Goal: Transaction & Acquisition: Purchase product/service

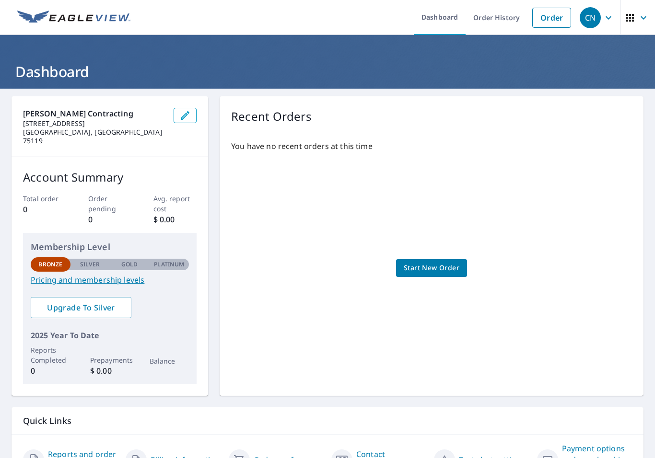
click at [453, 262] on span "Start New Order" at bounding box center [432, 268] width 56 height 12
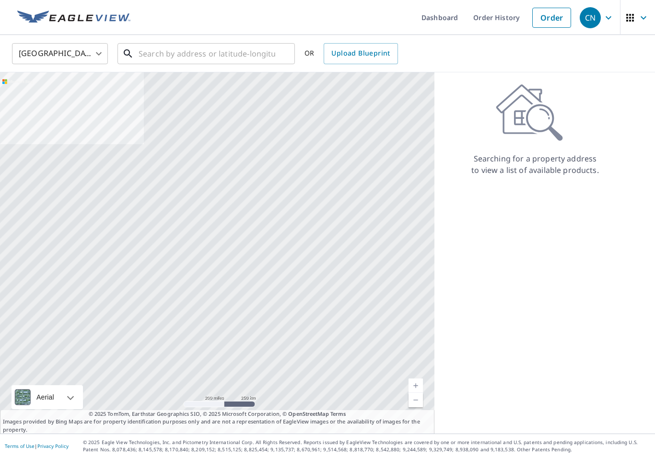
click at [247, 56] on input "text" at bounding box center [207, 53] width 137 height 27
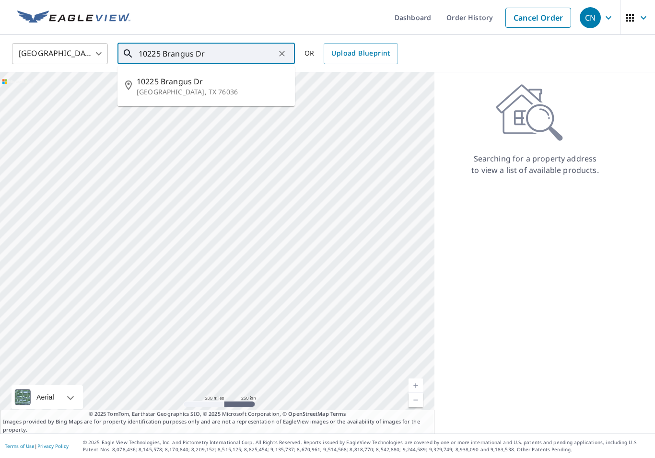
click at [180, 85] on span "10225 Brangus Dr" at bounding box center [212, 82] width 151 height 12
type input "[STREET_ADDRESS][PERSON_NAME]"
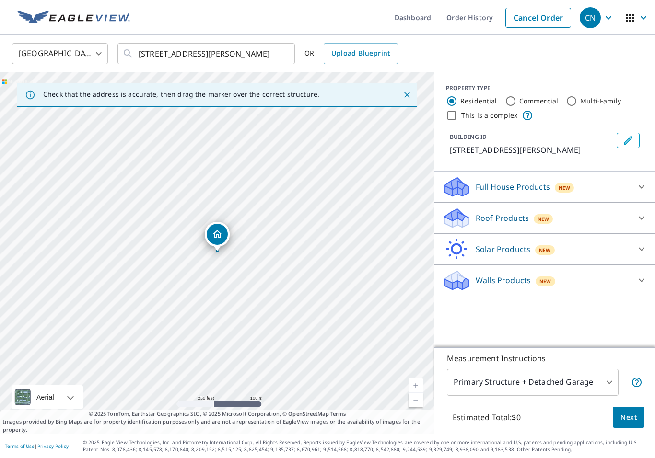
click at [406, 100] on button "Close" at bounding box center [407, 95] width 12 height 12
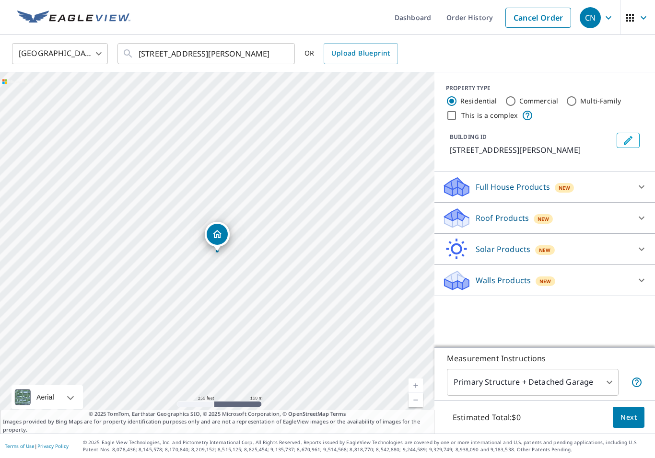
click at [601, 384] on body "CN CN Dashboard Order History Cancel Order CN [GEOGRAPHIC_DATA] [GEOGRAPHIC_DAT…" at bounding box center [327, 229] width 655 height 458
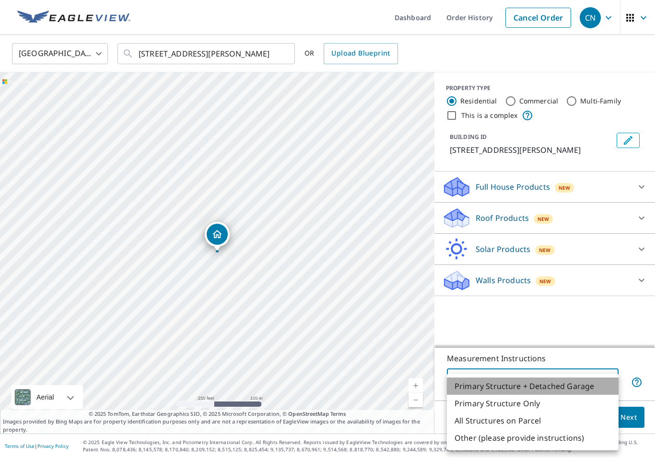
click at [586, 386] on li "Primary Structure + Detached Garage" at bounding box center [533, 386] width 172 height 17
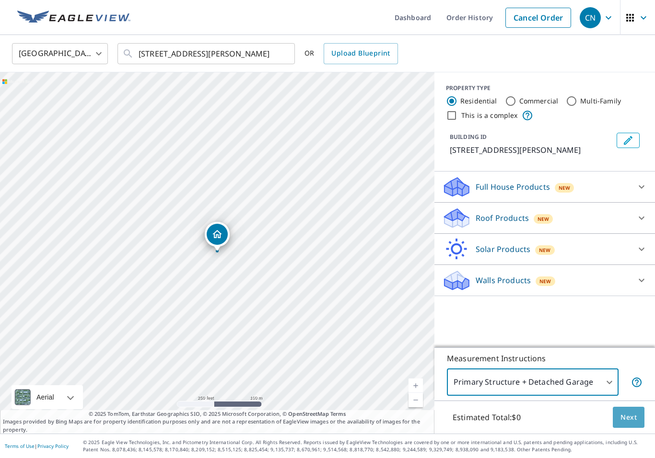
click at [625, 421] on span "Next" at bounding box center [629, 418] width 16 height 12
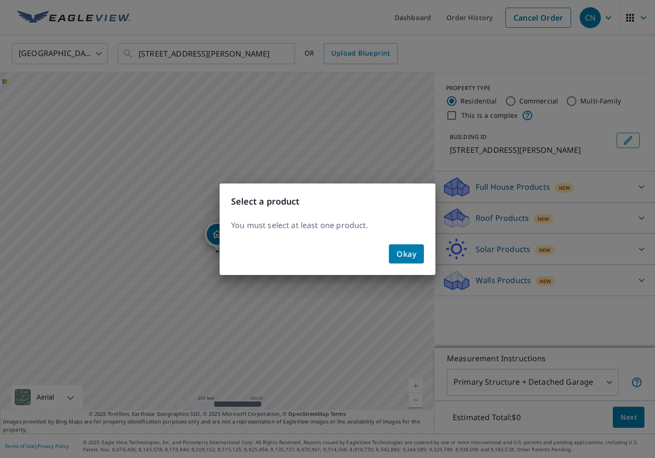
click at [413, 257] on span "Okay" at bounding box center [407, 253] width 20 height 13
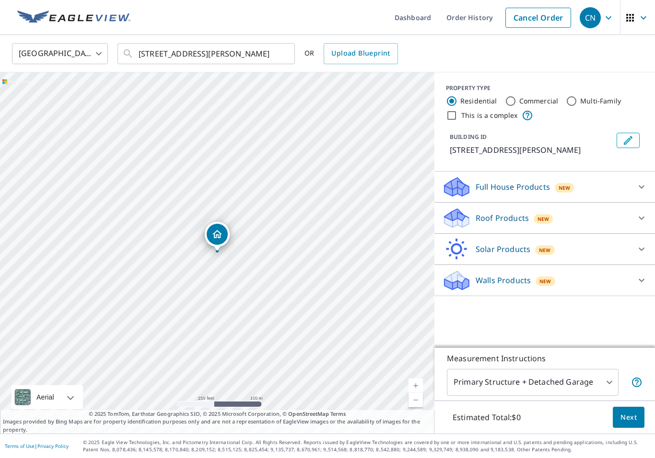
click at [649, 214] on div at bounding box center [641, 218] width 23 height 23
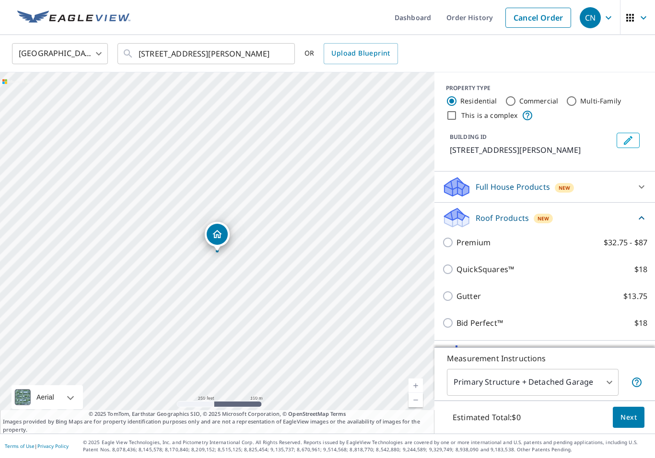
click at [636, 180] on div at bounding box center [641, 187] width 23 height 23
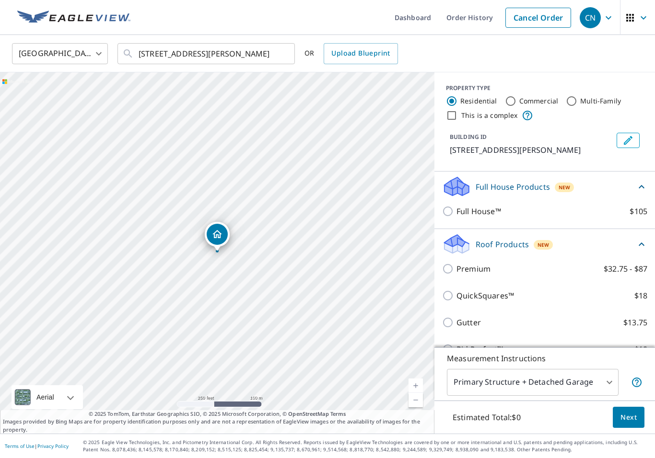
click at [639, 185] on icon at bounding box center [642, 187] width 12 height 12
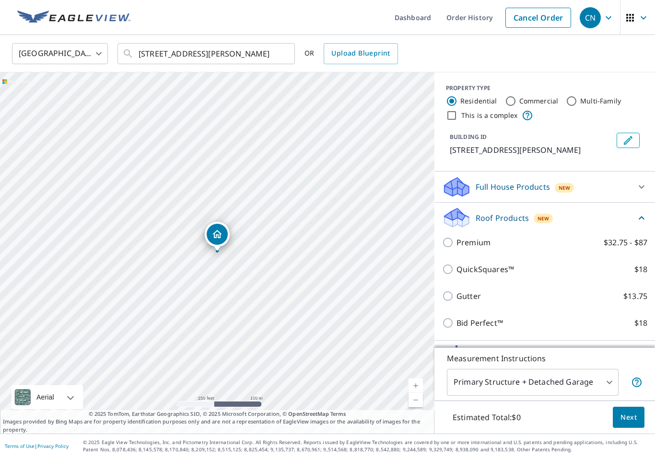
click at [635, 217] on div "Roof Products New" at bounding box center [539, 218] width 194 height 23
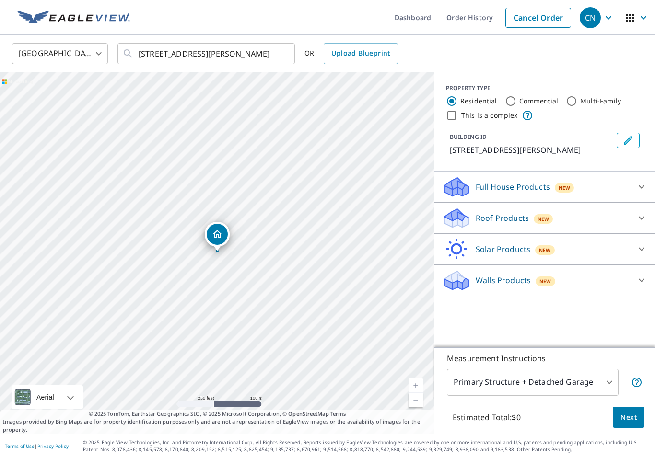
click at [633, 222] on div at bounding box center [641, 218] width 23 height 23
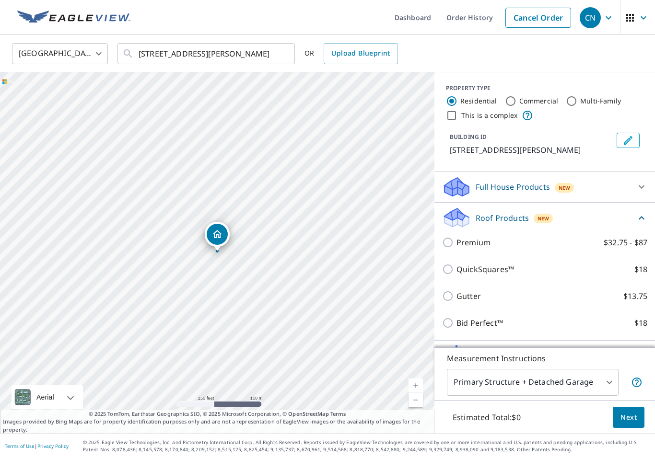
click at [447, 269] on input "QuickSquares™ $18" at bounding box center [449, 270] width 14 height 12
checkbox input "true"
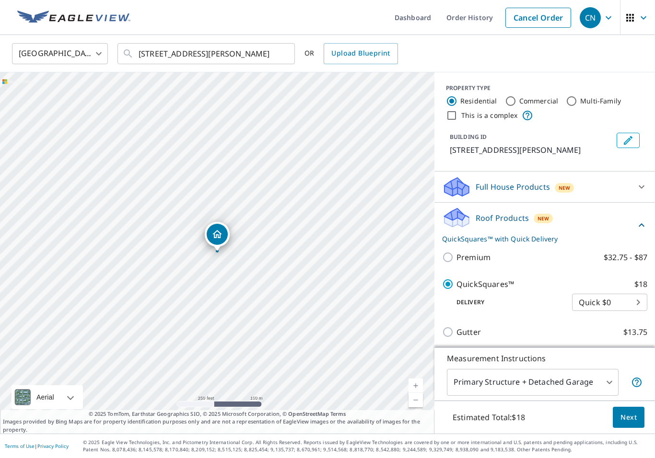
click at [443, 244] on p "QuickSquares™ with Quick Delivery" at bounding box center [539, 239] width 194 height 10
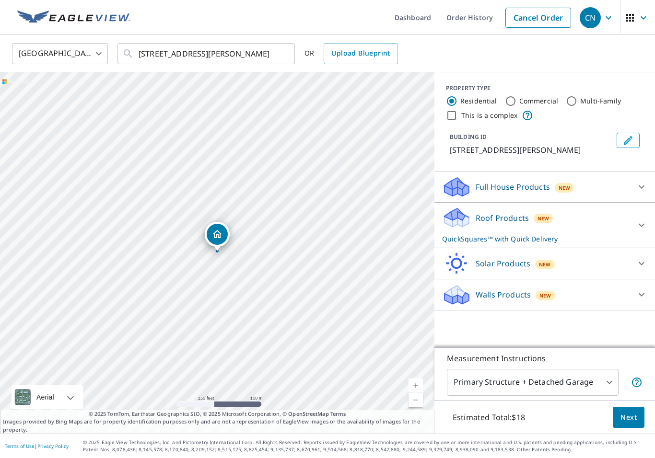
click at [483, 233] on div "Roof Products New QuickSquares™ with Quick Delivery" at bounding box center [536, 225] width 188 height 37
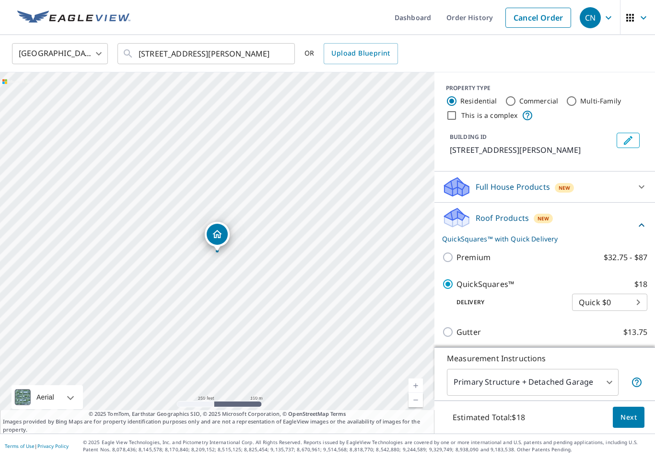
click at [454, 261] on input "Premium $32.75 - $87" at bounding box center [449, 258] width 14 height 12
checkbox input "true"
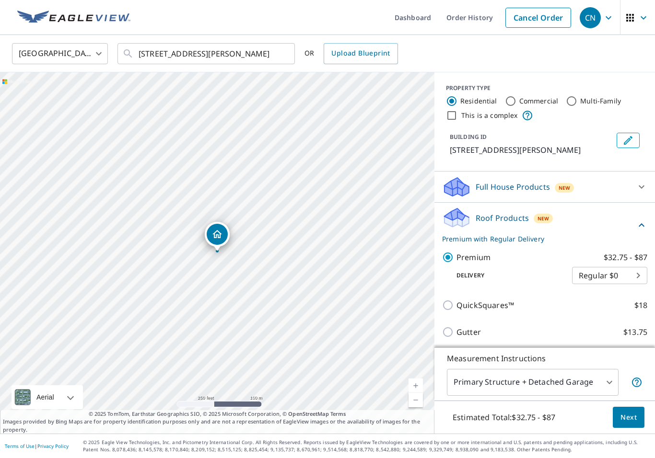
click at [444, 313] on div "QuickSquares™ $18" at bounding box center [544, 305] width 205 height 27
click at [454, 303] on input "QuickSquares™ $18" at bounding box center [449, 306] width 14 height 12
checkbox input "true"
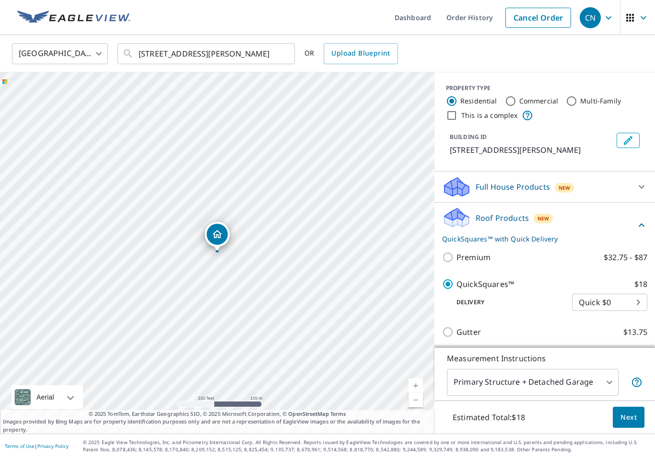
click at [448, 262] on input "Premium $32.75 - $87" at bounding box center [449, 258] width 14 height 12
checkbox input "true"
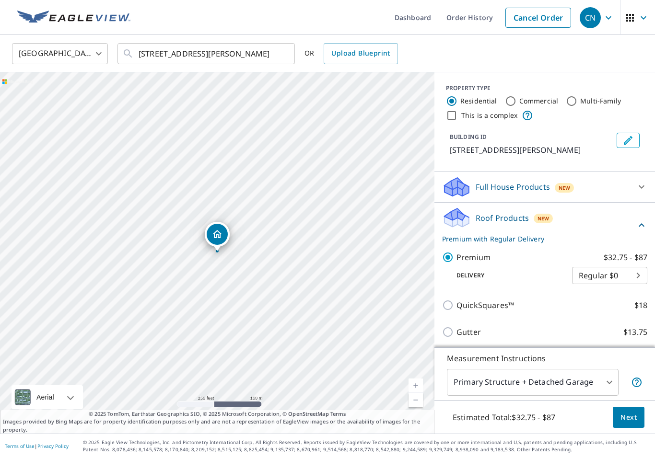
click at [622, 272] on body "CN CN Dashboard Order History Cancel Order CN [GEOGRAPHIC_DATA] [GEOGRAPHIC_DAT…" at bounding box center [327, 229] width 655 height 458
click at [636, 233] on div at bounding box center [327, 229] width 655 height 458
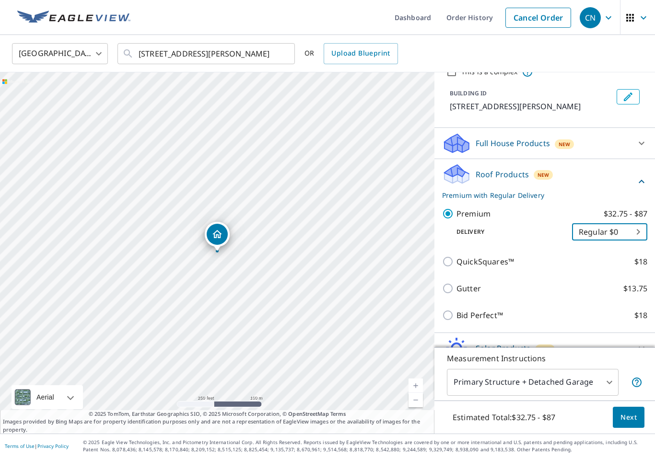
scroll to position [45, 0]
click at [445, 266] on input "QuickSquares™ $18" at bounding box center [449, 261] width 14 height 12
checkbox input "true"
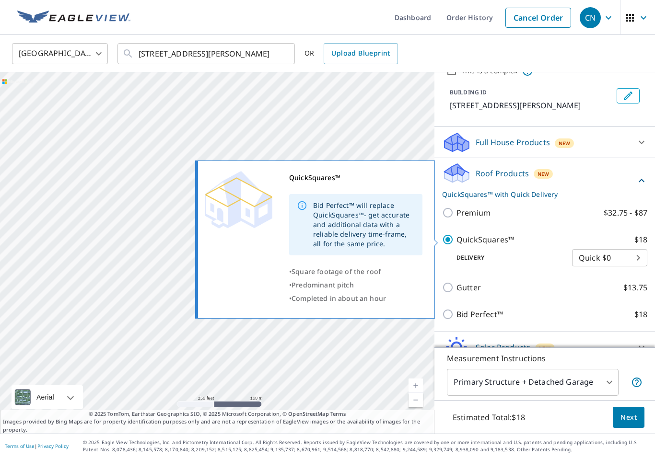
click at [448, 213] on input "Premium $32.75 - $87" at bounding box center [449, 213] width 14 height 12
checkbox input "true"
checkbox input "false"
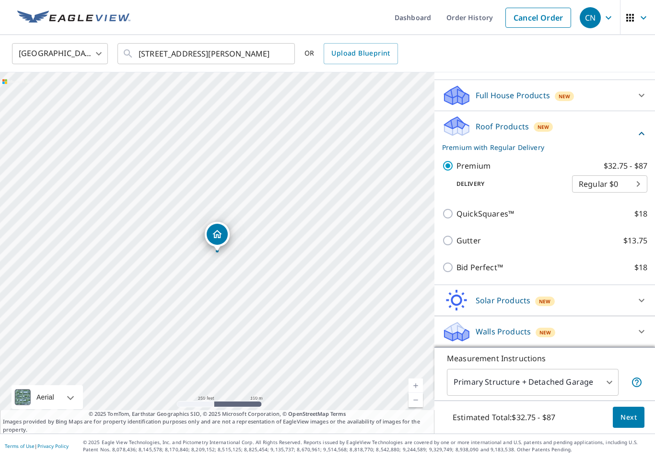
scroll to position [92, 0]
click at [624, 421] on span "Next" at bounding box center [629, 418] width 16 height 12
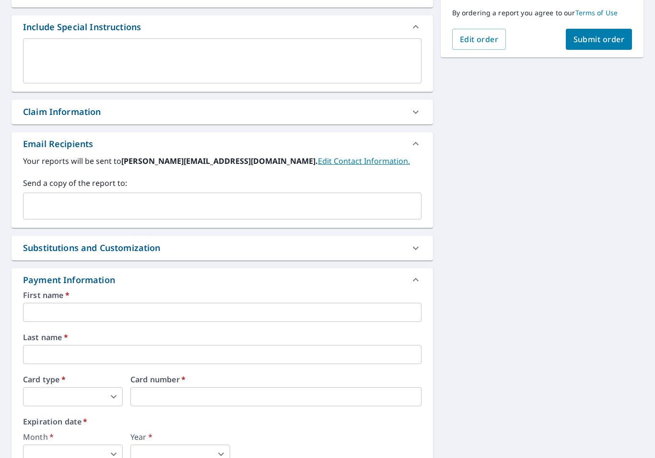
scroll to position [258, 0]
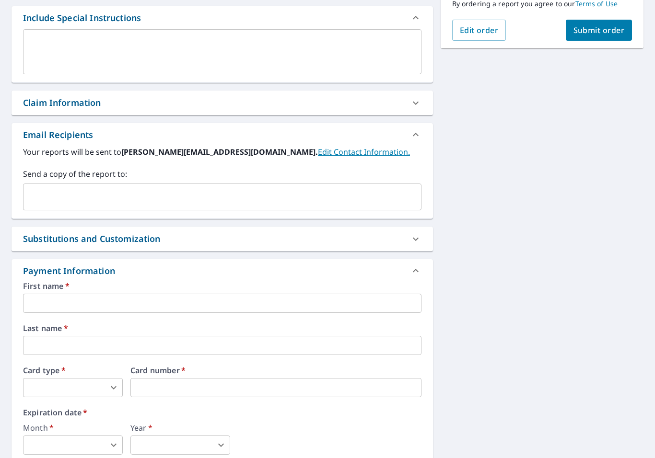
click at [41, 308] on input "text" at bounding box center [222, 303] width 398 height 19
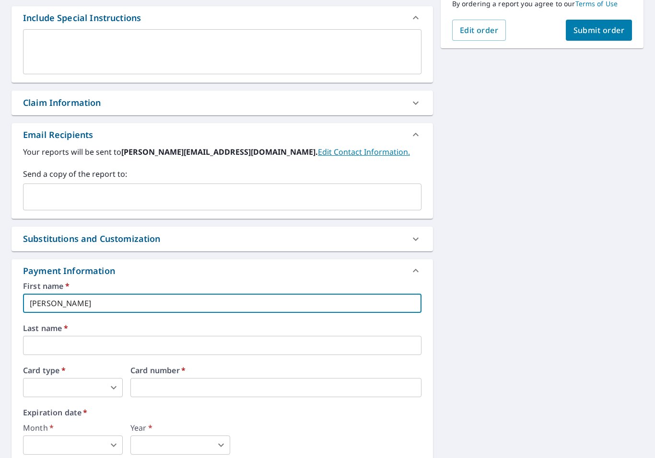
click at [371, 347] on input "text" at bounding box center [222, 345] width 398 height 19
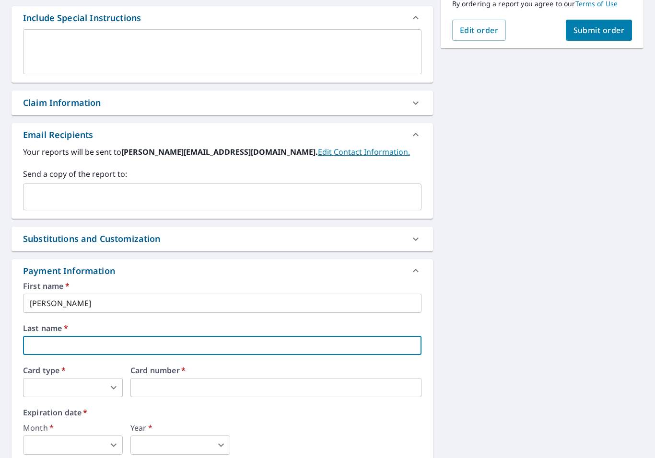
click at [376, 313] on input "[PERSON_NAME]" at bounding box center [222, 303] width 398 height 19
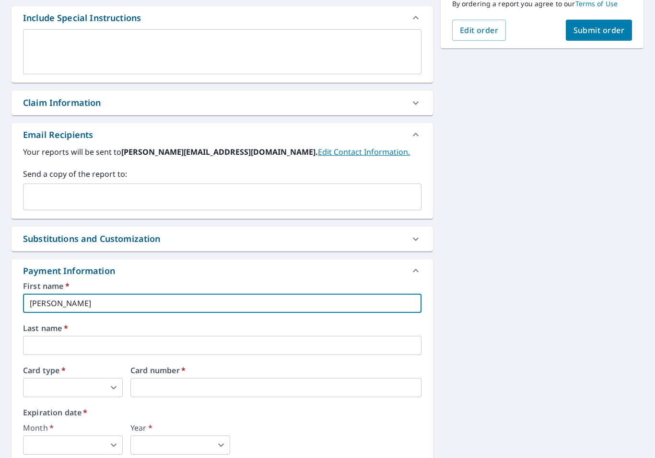
type input "[PERSON_NAME]"
click at [400, 342] on input "text" at bounding box center [222, 345] width 398 height 19
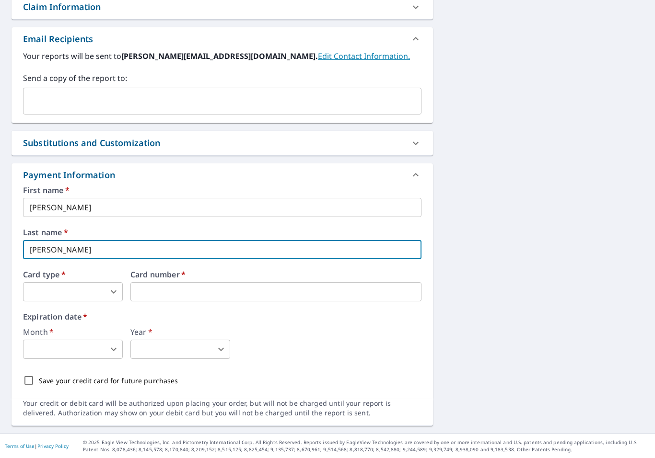
scroll to position [353, 0]
type input "[PERSON_NAME]"
click at [111, 293] on body "CN CN Dashboard Order History Cancel Order CN Dashboard / Finalize Order Finali…" at bounding box center [327, 229] width 655 height 458
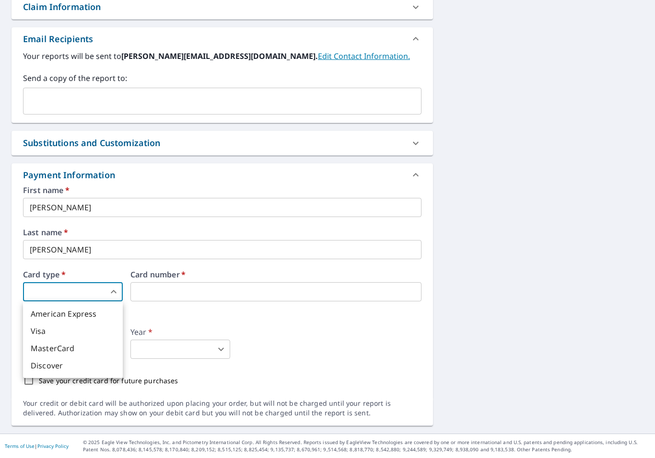
click at [380, 292] on div at bounding box center [327, 229] width 655 height 458
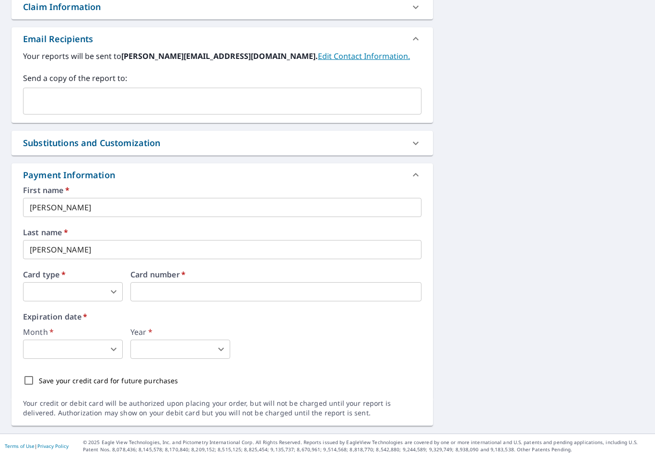
type input "2"
click at [110, 357] on body "CN CN Dashboard Order History Cancel Order CN Dashboard / Finalize Order Finali…" at bounding box center [327, 229] width 655 height 458
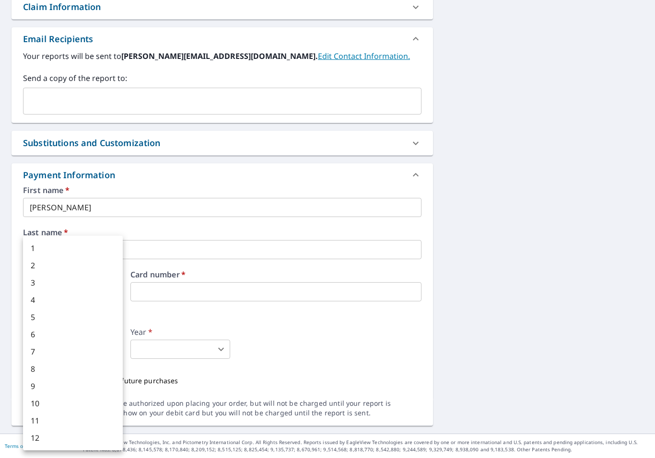
click at [31, 283] on li "3" at bounding box center [73, 282] width 100 height 17
type input "3"
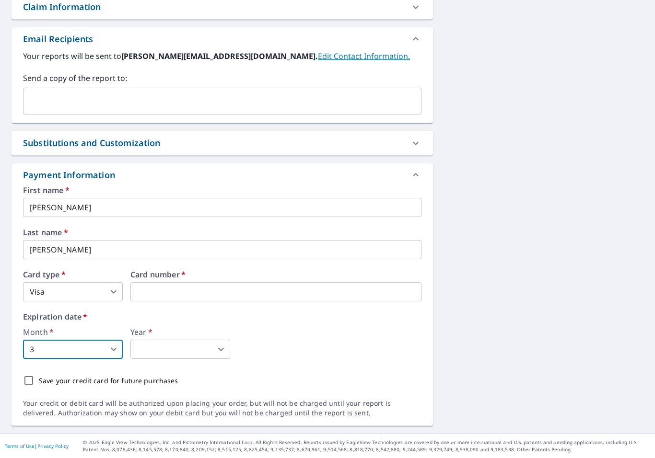
click at [215, 356] on body "CN CN Dashboard Order History Cancel Order CN Dashboard / Finalize Order Finali…" at bounding box center [327, 229] width 655 height 458
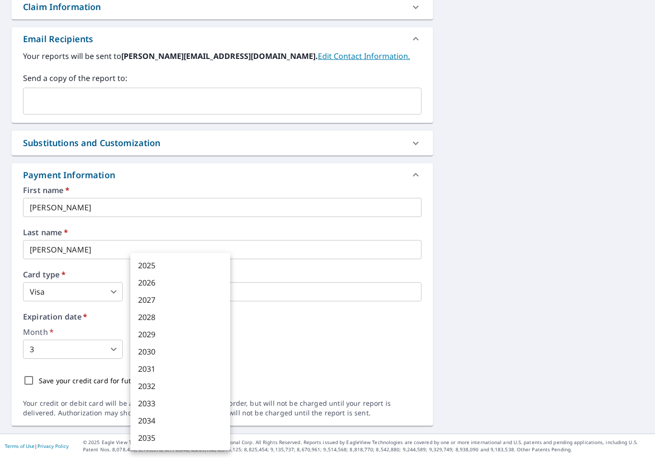
click at [184, 300] on li "2027" at bounding box center [180, 300] width 100 height 17
type input "2027"
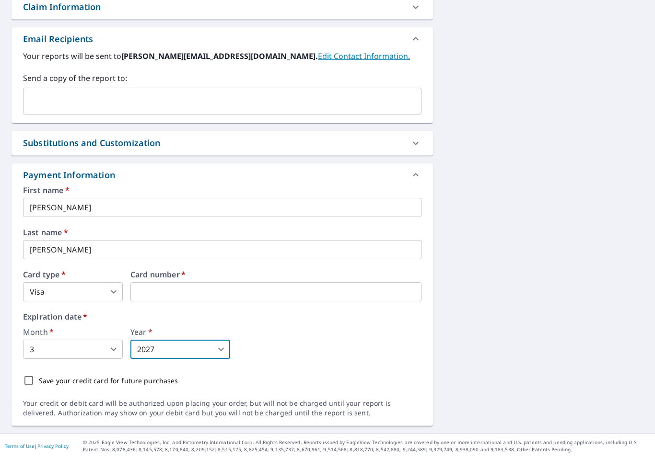
click at [25, 385] on input "Save your credit card for future purchases" at bounding box center [29, 381] width 20 height 20
checkbox input "true"
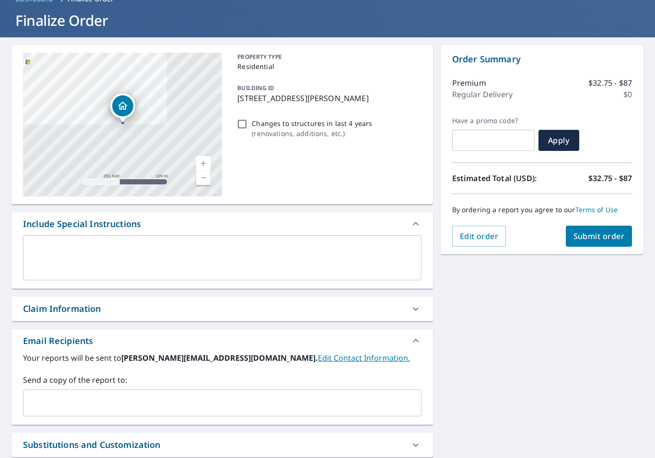
scroll to position [20, 0]
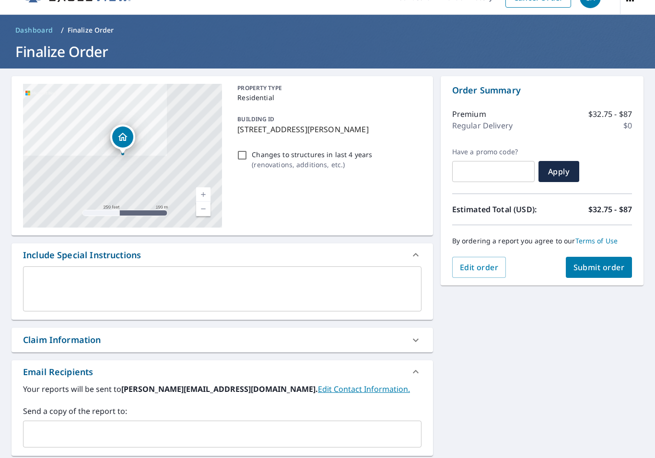
click at [615, 270] on span "Submit order" at bounding box center [599, 267] width 51 height 11
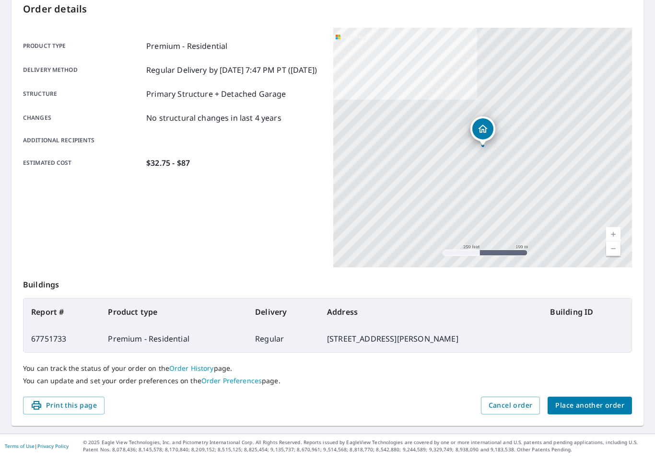
scroll to position [105, 0]
click at [600, 420] on div "Order details Product type Premium - Residential Delivery method Regular Delive…" at bounding box center [328, 209] width 632 height 436
click at [587, 400] on button "Place another order" at bounding box center [590, 407] width 84 height 18
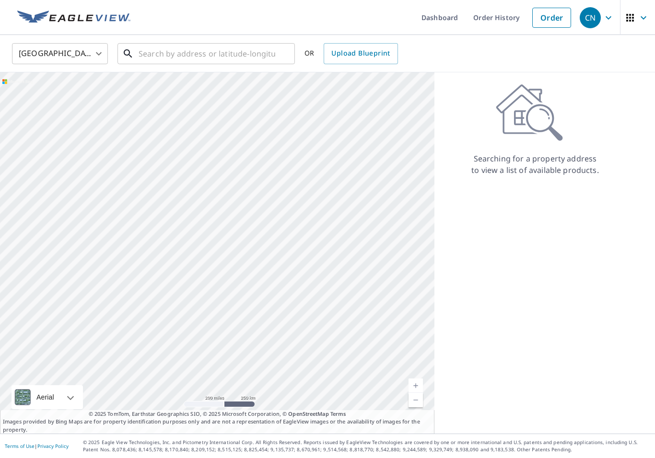
click at [265, 63] on input "text" at bounding box center [207, 53] width 137 height 27
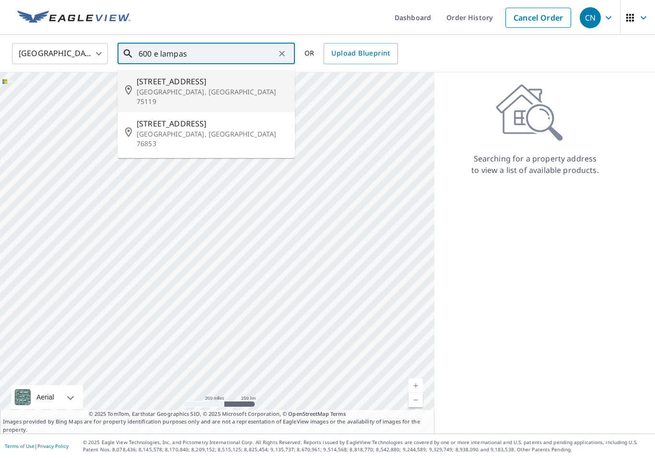
click at [194, 74] on li "[STREET_ADDRESS]" at bounding box center [205, 91] width 177 height 42
type input "[STREET_ADDRESS]"
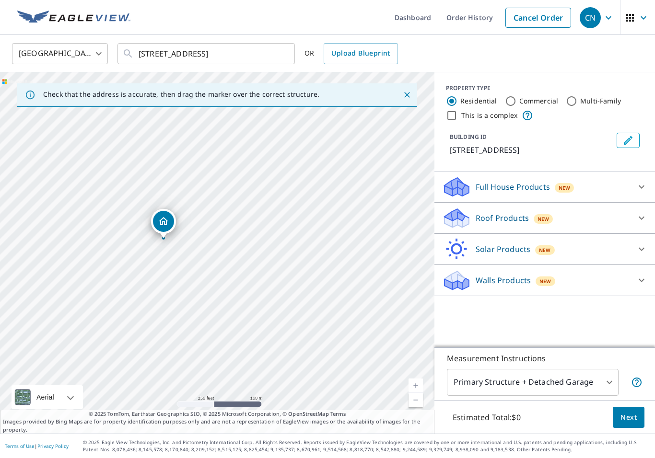
click at [419, 386] on link "Current Level 17, Zoom In" at bounding box center [416, 386] width 14 height 14
click at [421, 387] on link "Current Level 18, Zoom In" at bounding box center [416, 386] width 14 height 14
click at [422, 385] on link "Current Level 19, Zoom In" at bounding box center [416, 386] width 14 height 14
click at [419, 387] on link "Current Level 20, Zoom In Disabled" at bounding box center [416, 386] width 14 height 14
click at [411, 384] on link "Current Level 20, Zoom In Disabled" at bounding box center [416, 386] width 14 height 14
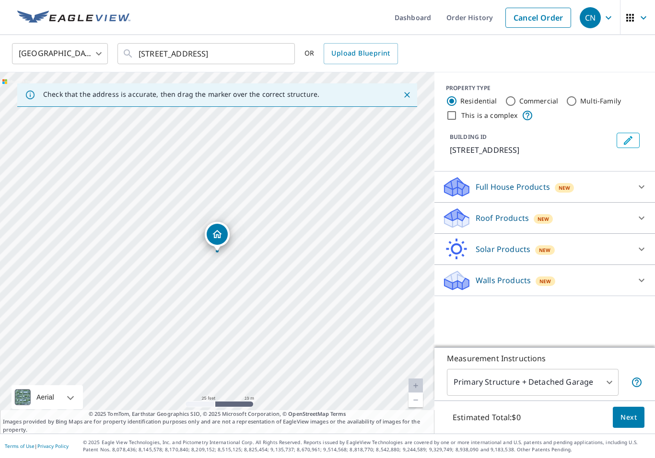
click at [422, 386] on link "Current Level 20, Zoom In Disabled" at bounding box center [416, 386] width 14 height 14
click at [421, 381] on link "Current Level 20, Zoom In Disabled" at bounding box center [416, 386] width 14 height 14
click at [414, 384] on link "Current Level 20, Zoom In Disabled" at bounding box center [416, 386] width 14 height 14
click at [627, 214] on div "Roof Products New" at bounding box center [536, 218] width 188 height 23
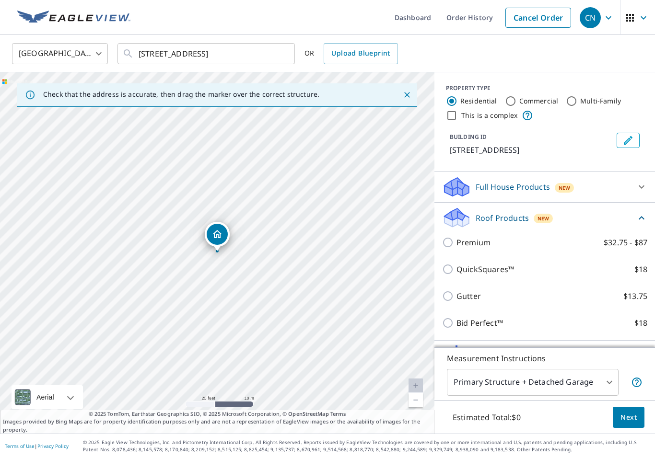
click at [448, 238] on input "Premium $32.75 - $87" at bounding box center [449, 243] width 14 height 12
checkbox input "true"
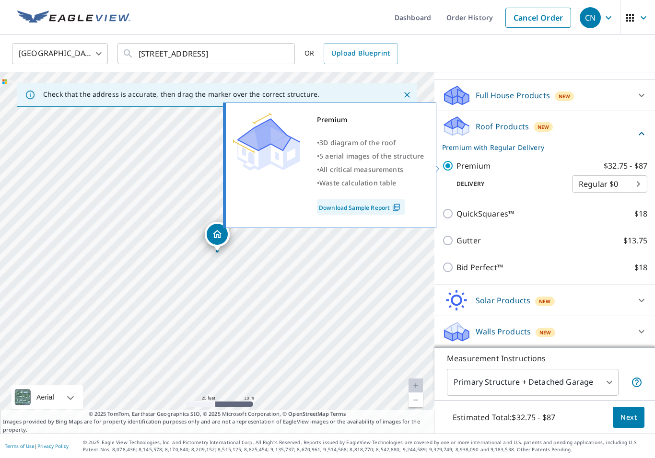
scroll to position [92, 0]
click at [602, 385] on body "CN CN Dashboard Order History Cancel Order CN [GEOGRAPHIC_DATA] [GEOGRAPHIC_DAT…" at bounding box center [327, 229] width 655 height 458
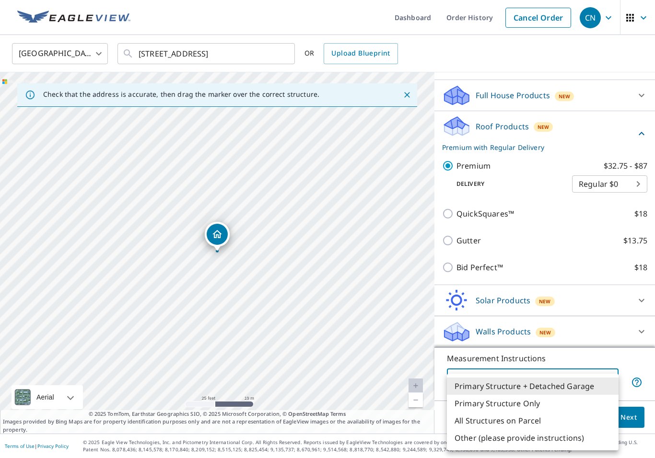
click at [587, 384] on li "Primary Structure + Detached Garage" at bounding box center [533, 386] width 172 height 17
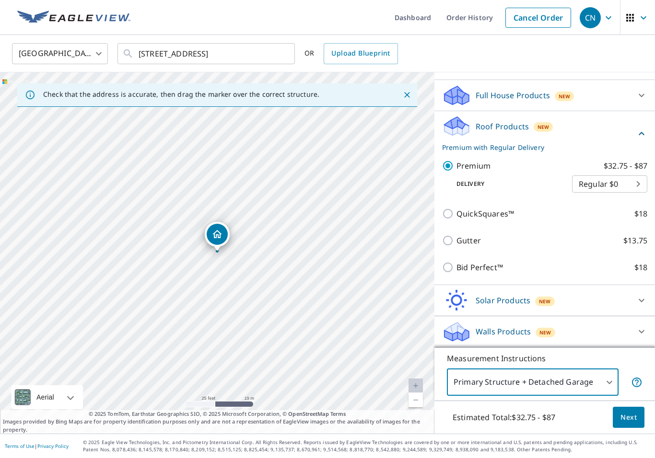
click at [585, 382] on body "CN CN Dashboard Order History Cancel Order CN [GEOGRAPHIC_DATA] [GEOGRAPHIC_DAT…" at bounding box center [327, 229] width 655 height 458
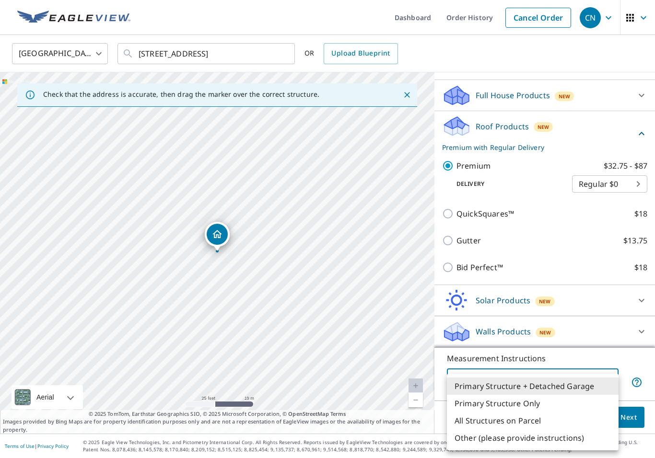
click at [556, 401] on li "Primary Structure Only" at bounding box center [533, 403] width 172 height 17
type input "2"
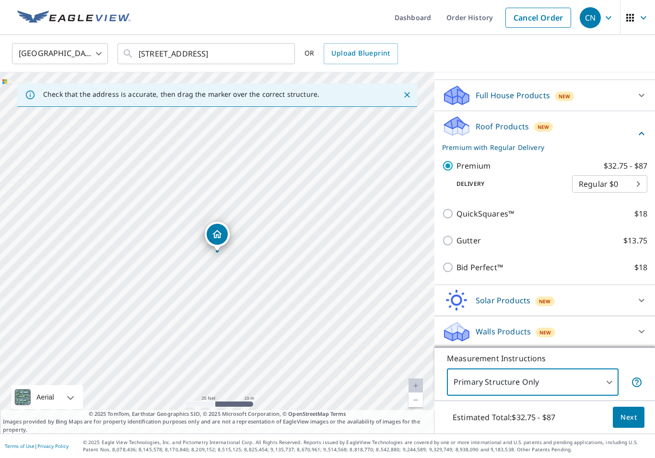
click at [630, 417] on span "Next" at bounding box center [629, 418] width 16 height 12
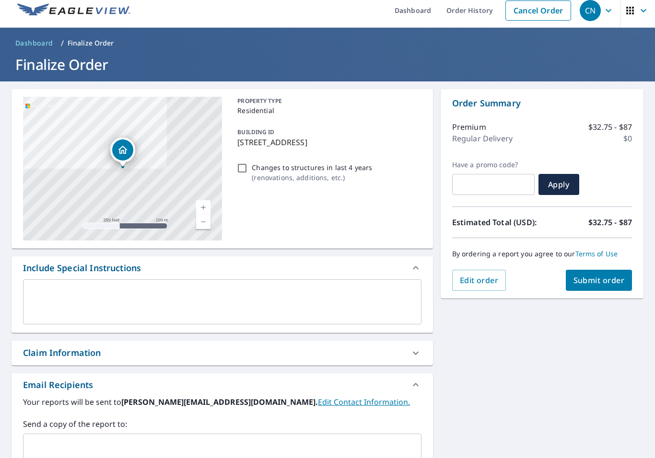
scroll to position [1, 0]
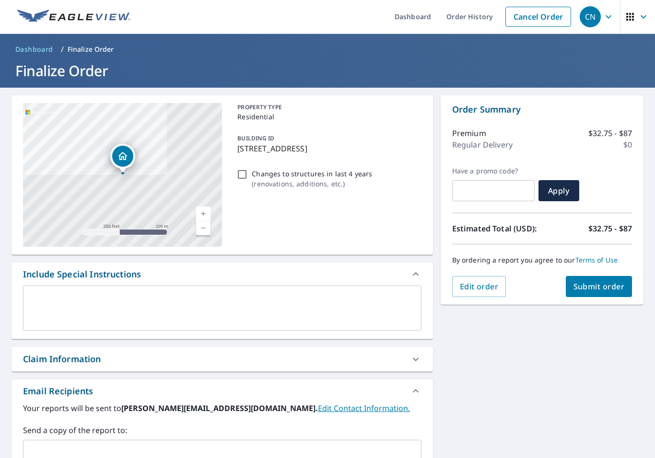
click at [619, 284] on span "Submit order" at bounding box center [599, 286] width 51 height 11
